Goal: Check status: Verify the current state of an ongoing process or item

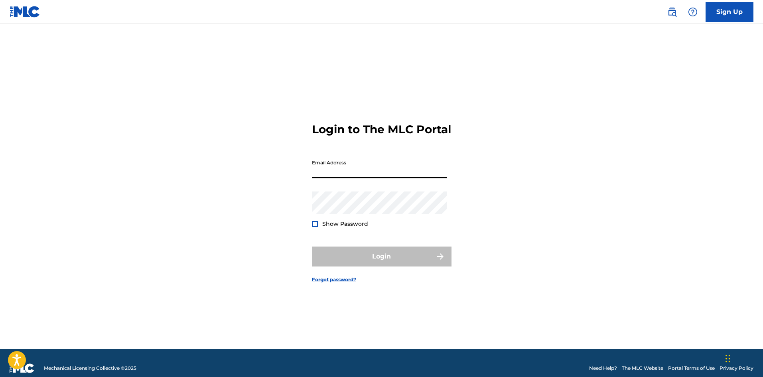
click at [403, 178] on input "Email Address" at bounding box center [379, 167] width 135 height 23
click at [551, 167] on div "Login to The MLC Portal Email Address Password Show Password Login Forgot passw…" at bounding box center [382, 196] width 558 height 305
type input "[EMAIL_ADDRESS][DOMAIN_NAME]"
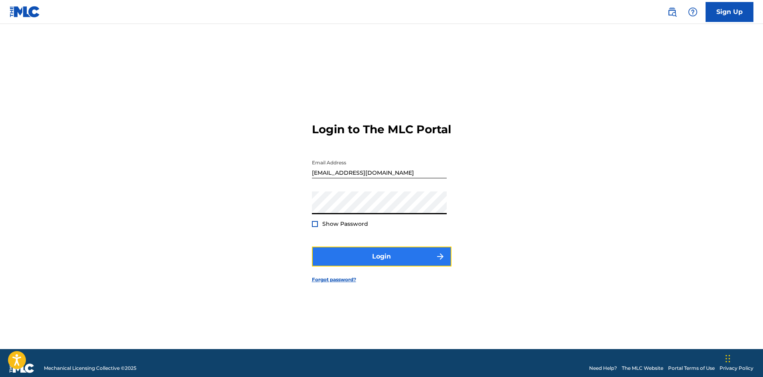
click at [368, 262] on button "Login" at bounding box center [382, 256] width 140 height 20
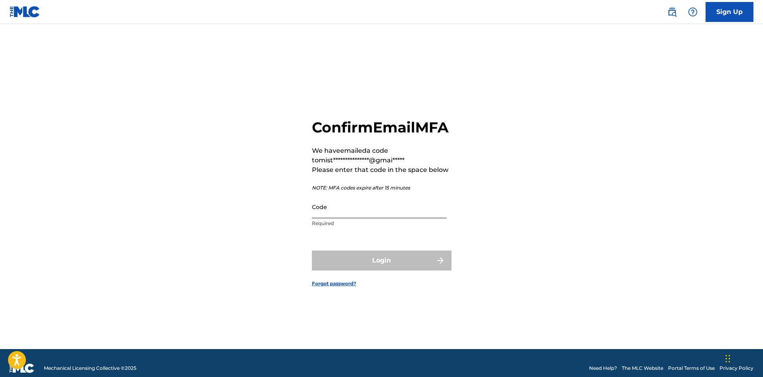
click at [376, 218] on input "Code" at bounding box center [379, 206] width 135 height 23
paste input "095832"
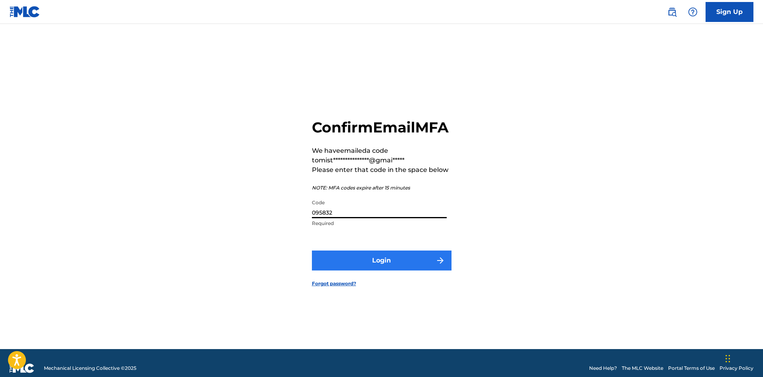
type input "095832"
click at [386, 268] on button "Login" at bounding box center [382, 260] width 140 height 20
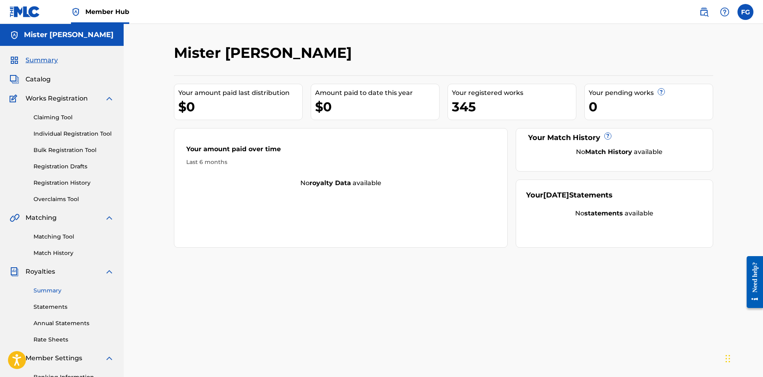
click at [53, 291] on link "Summary" at bounding box center [74, 290] width 81 height 8
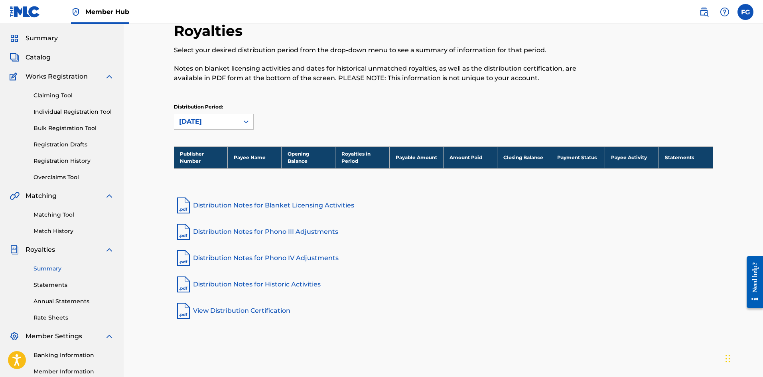
scroll to position [40, 0]
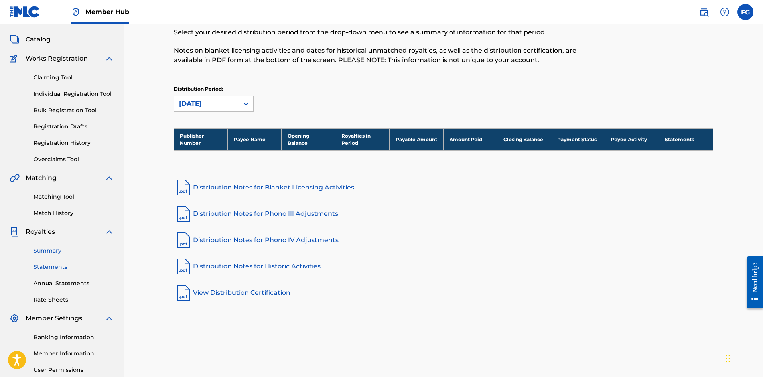
click at [67, 269] on link "Statements" at bounding box center [74, 267] width 81 height 8
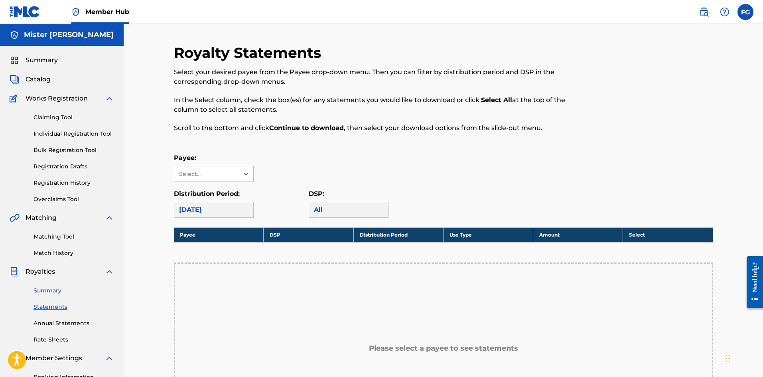
click at [47, 288] on link "Summary" at bounding box center [74, 290] width 81 height 8
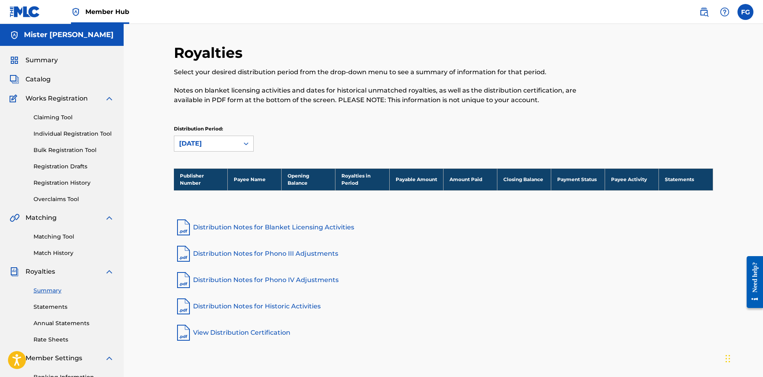
click at [268, 226] on link "Distribution Notes for Blanket Licensing Activities" at bounding box center [443, 227] width 539 height 19
click at [276, 255] on link "Distribution Notes for Phono III Adjustments" at bounding box center [443, 253] width 539 height 19
